Goal: Task Accomplishment & Management: Complete application form

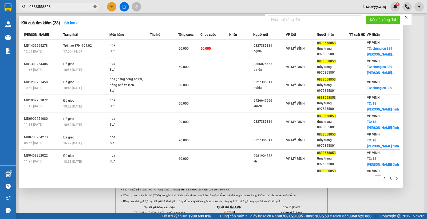
click at [95, 7] on icon "close-circle" at bounding box center [94, 6] width 3 height 3
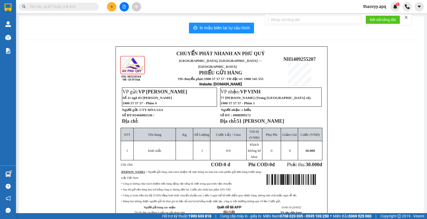
paste input "0389169006"
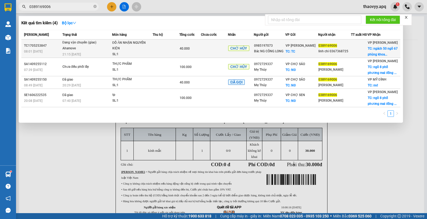
type input "0389169006"
click at [180, 45] on td at bounding box center [166, 49] width 27 height 18
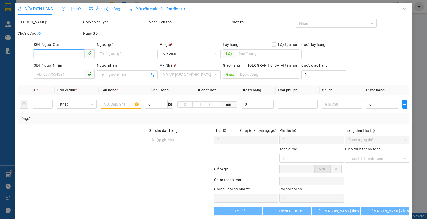
type input "0985197073"
type input "Bác NG CÔNG LONG"
checkbox input "true"
type input "TC"
type input "0389169006"
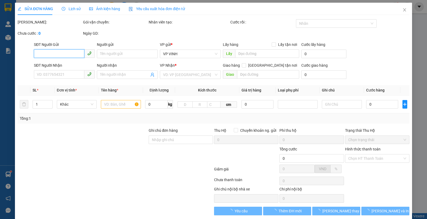
type input "linh chi 0367368725"
checkbox input "true"
type input "ngách 50 ngõ 67 phùng khoang"
type input "40.000"
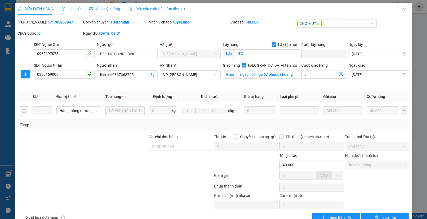
click at [74, 5] on div "Lịch sử" at bounding box center [71, 9] width 19 height 12
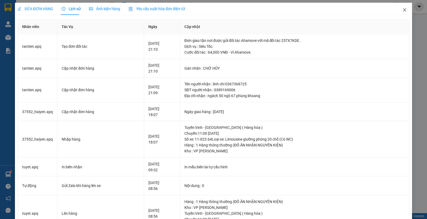
click at [397, 11] on span "Close" at bounding box center [404, 10] width 15 height 15
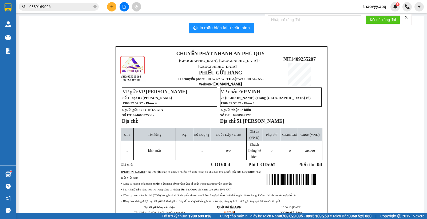
click at [77, 6] on input "0389169006" at bounding box center [60, 7] width 63 height 6
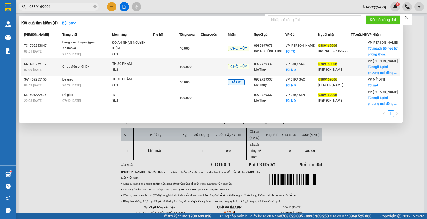
click at [115, 65] on div "THỰC PHẨM" at bounding box center [132, 64] width 40 height 6
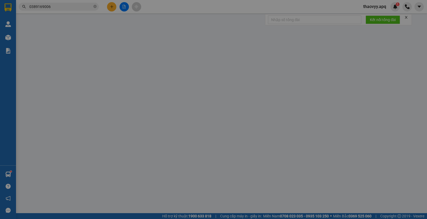
type input "0972729337"
type input "Mẹ Thủy"
checkbox input "true"
type input "NĐ"
type input "0389169006"
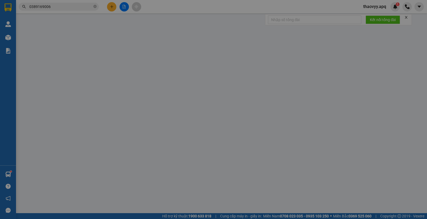
type input "[PERSON_NAME]"
checkbox input "true"
type input "ngõ 8 phố phương [GEOGRAPHIC_DATA]"
type input "100.000"
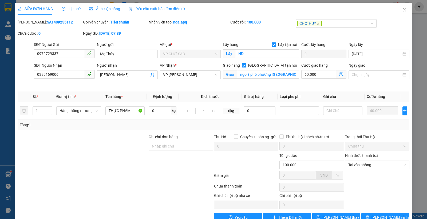
click at [72, 5] on div "Lịch sử" at bounding box center [71, 9] width 19 height 12
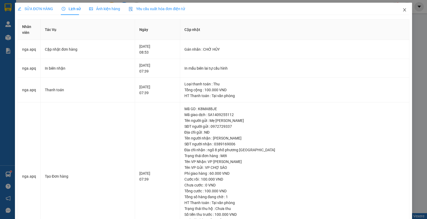
click at [403, 9] on icon "close" at bounding box center [405, 10] width 4 height 4
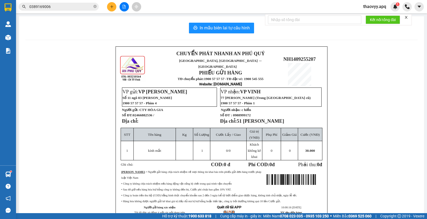
click at [58, 7] on input "0389169006" at bounding box center [60, 7] width 63 height 6
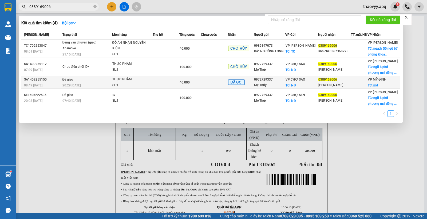
click at [108, 87] on div "20:29 [DATE]" at bounding box center [87, 86] width 49 height 6
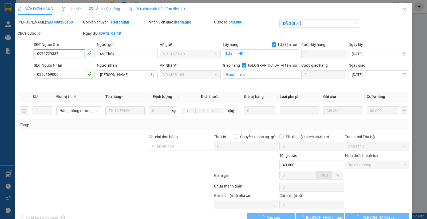
click at [70, 11] on span "Lịch sử" at bounding box center [71, 9] width 19 height 4
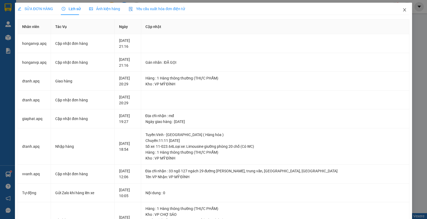
click at [403, 11] on icon "close" at bounding box center [405, 10] width 4 height 4
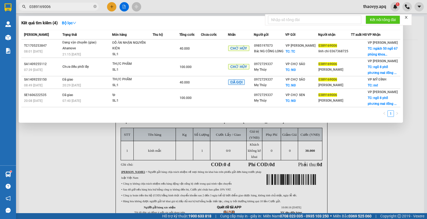
click at [86, 8] on input "0389169006" at bounding box center [60, 7] width 63 height 6
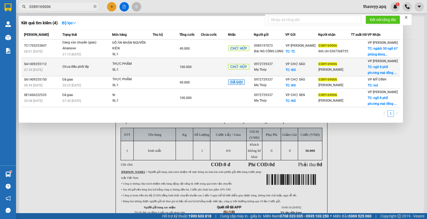
click at [147, 73] on div "SL: 1" at bounding box center [132, 70] width 40 height 6
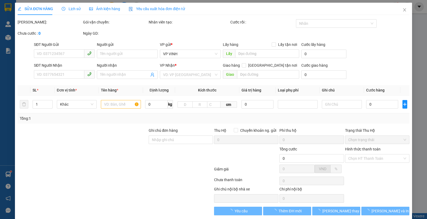
type input "0972729337"
type input "Mẹ Thủy"
checkbox input "true"
type input "NĐ"
type input "0389169006"
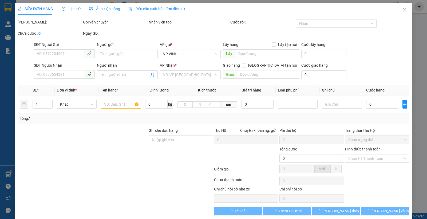
type input "[PERSON_NAME]"
checkbox input "true"
type input "ngõ 8 phố phương [GEOGRAPHIC_DATA]"
type input "100.000"
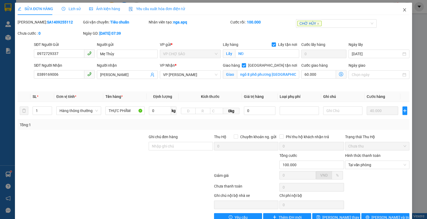
click at [397, 11] on span "Close" at bounding box center [404, 10] width 15 height 15
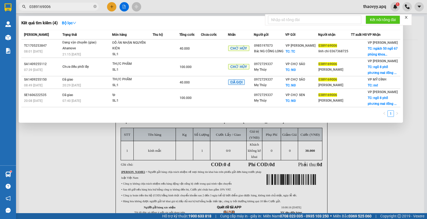
click at [84, 7] on input "0389169006" at bounding box center [60, 7] width 63 height 6
